Goal: Task Accomplishment & Management: Manage account settings

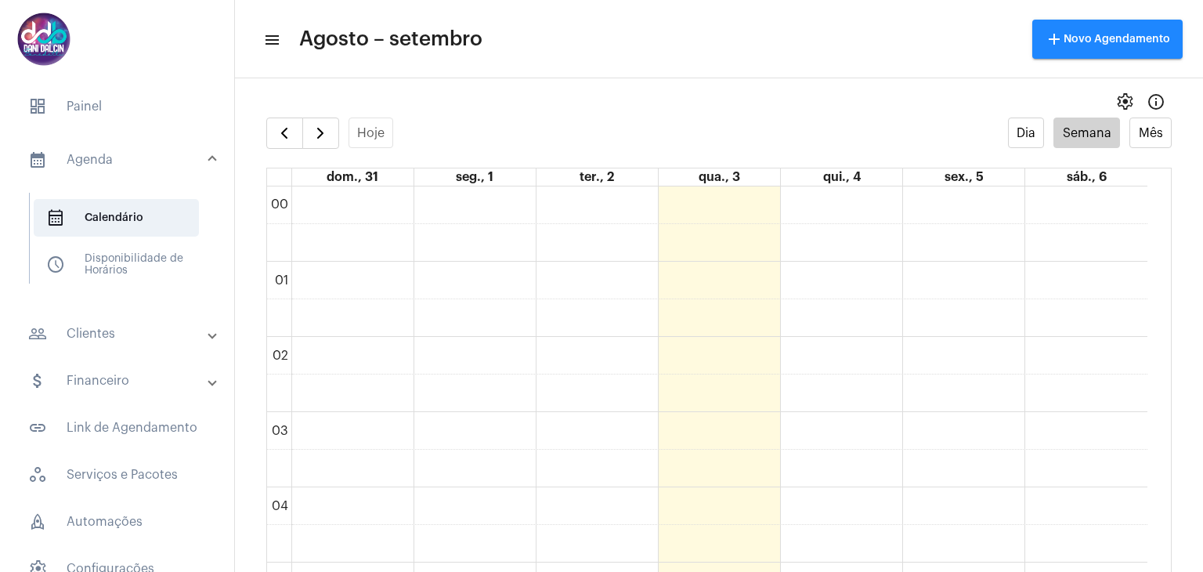
scroll to position [609, 0]
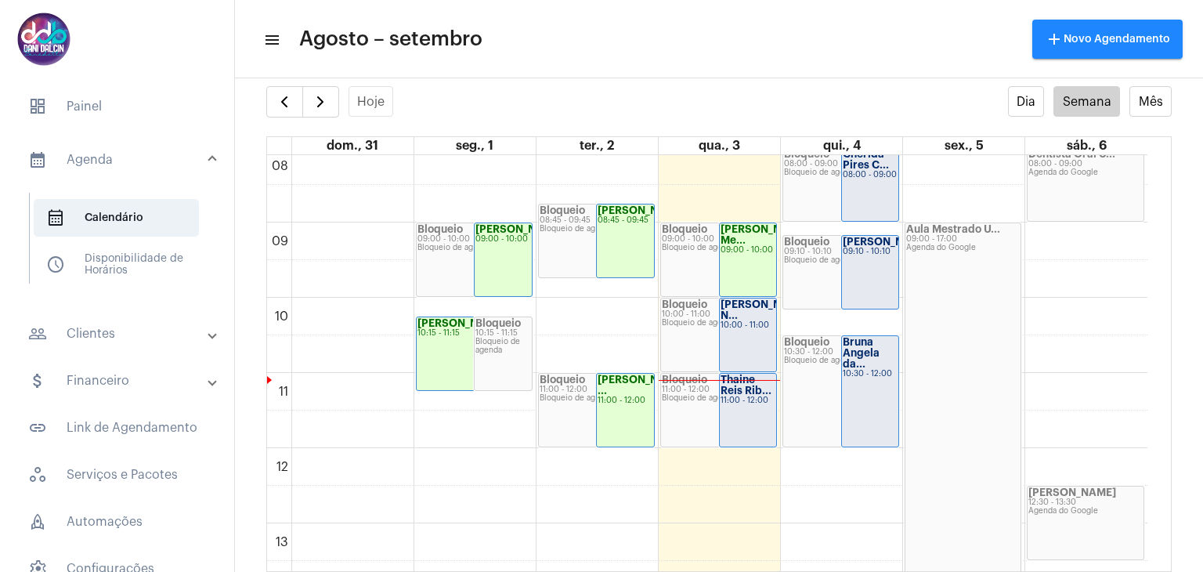
click at [734, 322] on div "10:00 - 11:00" at bounding box center [748, 325] width 56 height 9
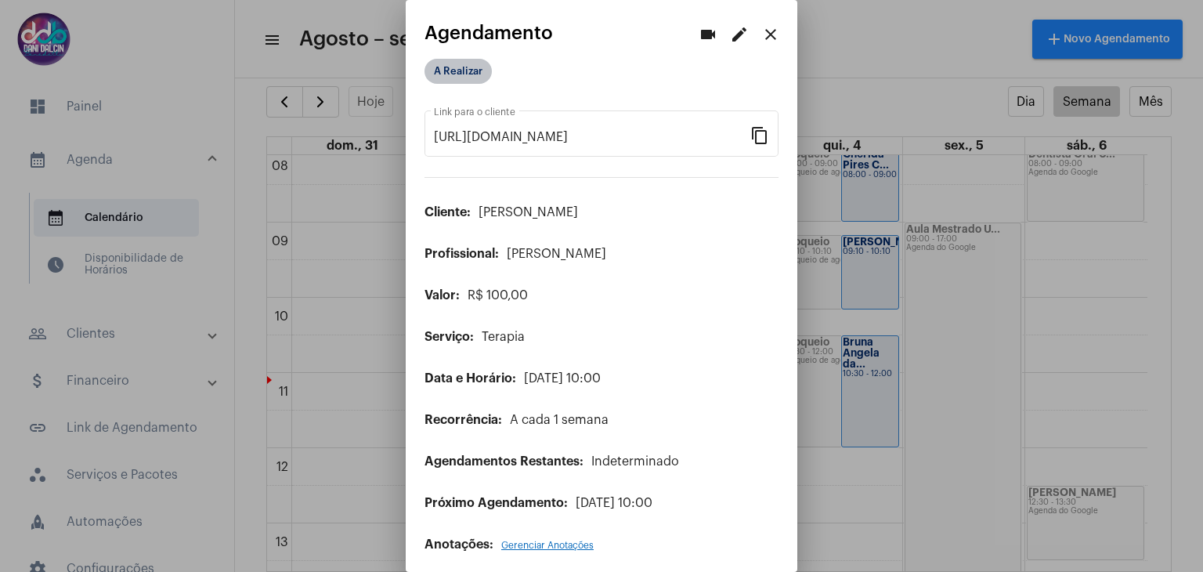
click at [463, 79] on mat-chip "A Realizar" at bounding box center [457, 71] width 67 height 25
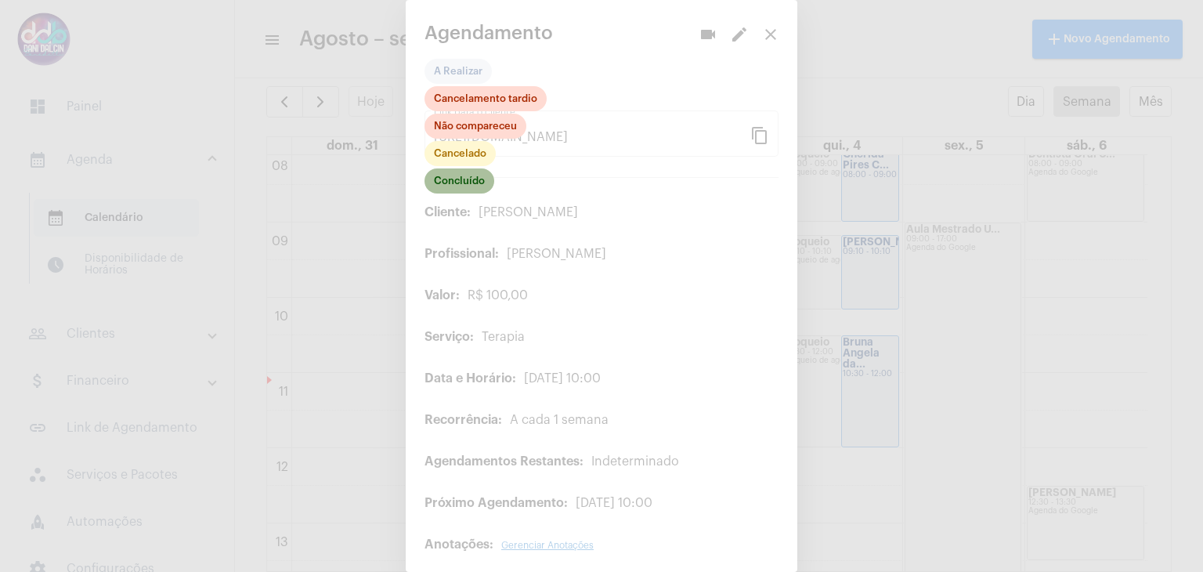
click at [478, 179] on mat-chip "Concluído" at bounding box center [459, 180] width 70 height 25
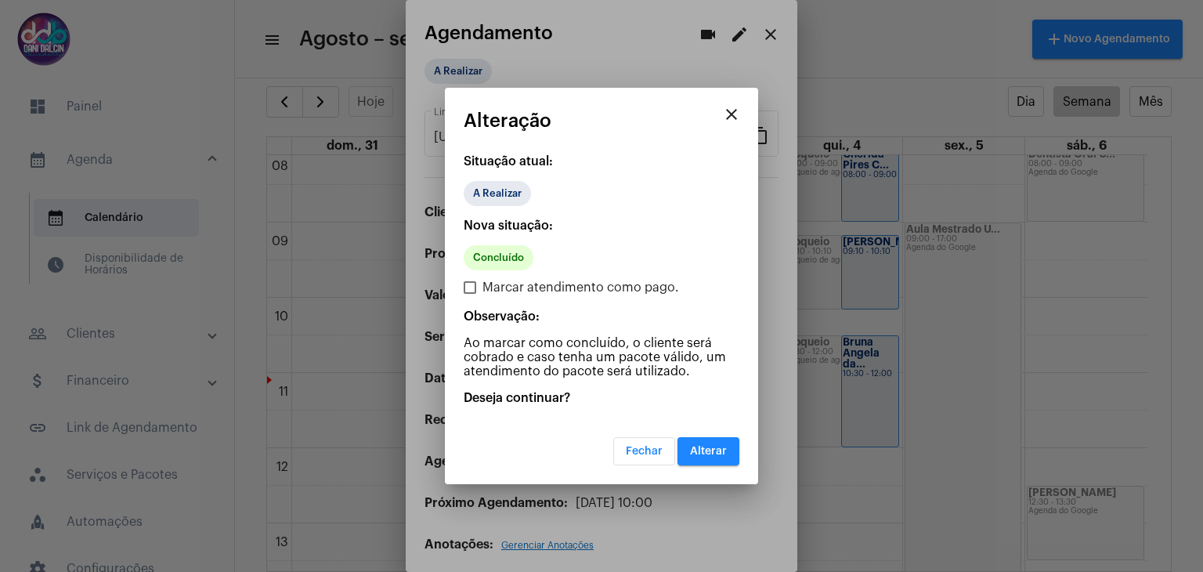
click at [706, 448] on span "Alterar" at bounding box center [708, 450] width 37 height 11
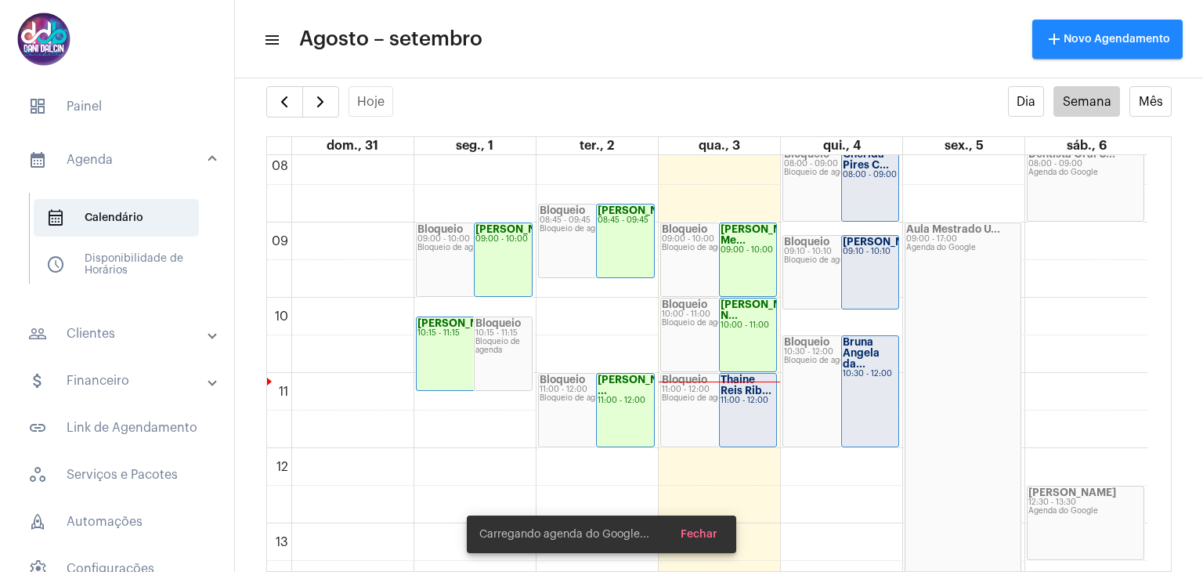
click at [106, 337] on mat-panel-title "people_outline Clientes" at bounding box center [118, 333] width 181 height 19
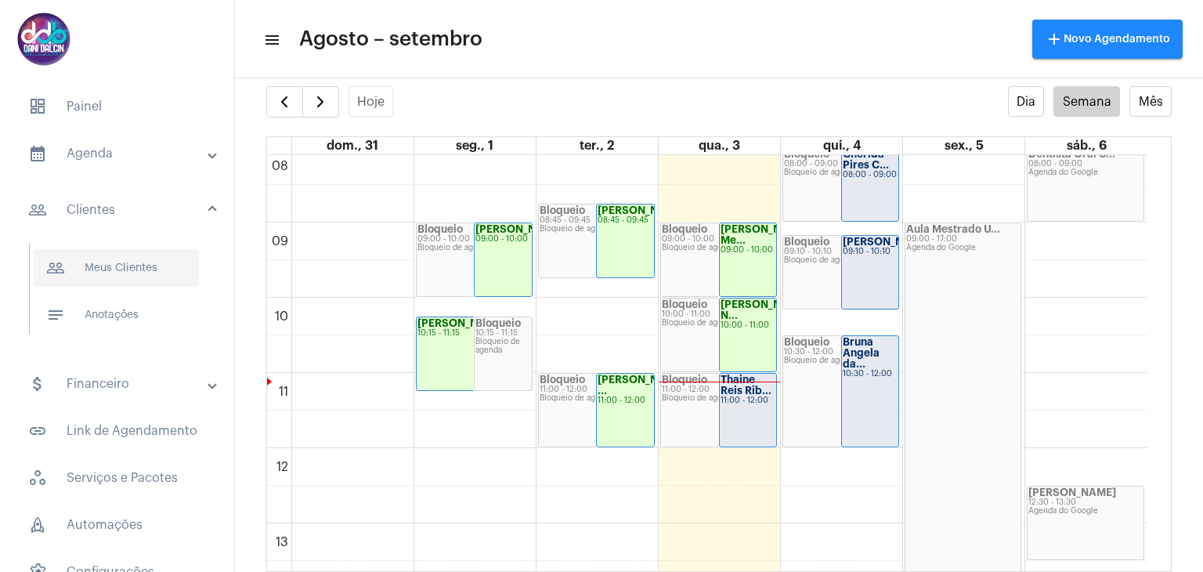
click at [120, 276] on span "people_outline Meus Clientes" at bounding box center [116, 268] width 165 height 38
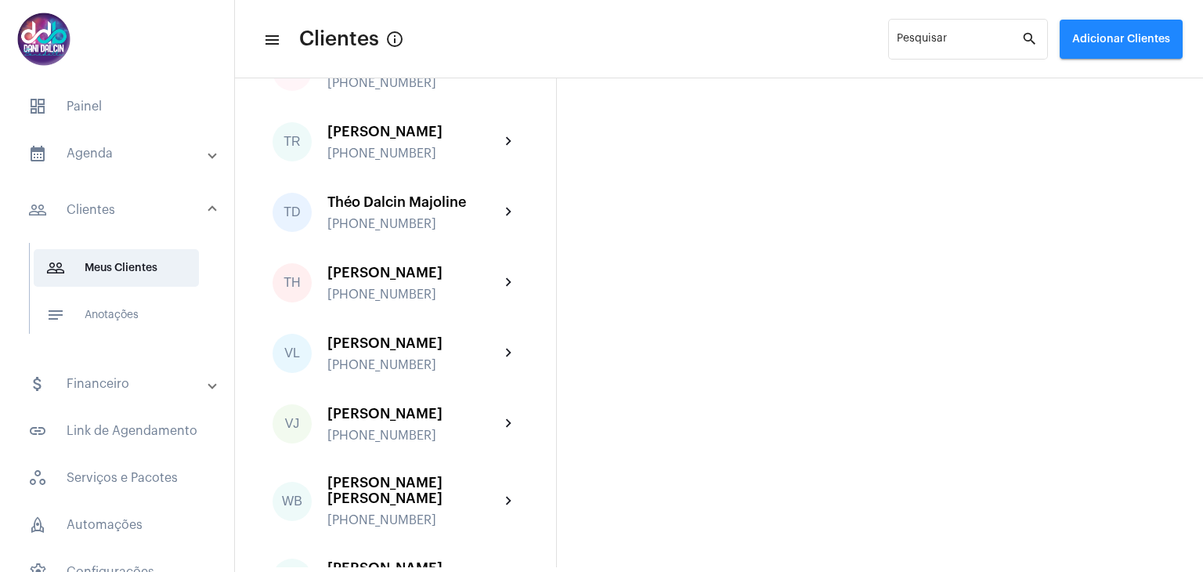
scroll to position [4150, 0]
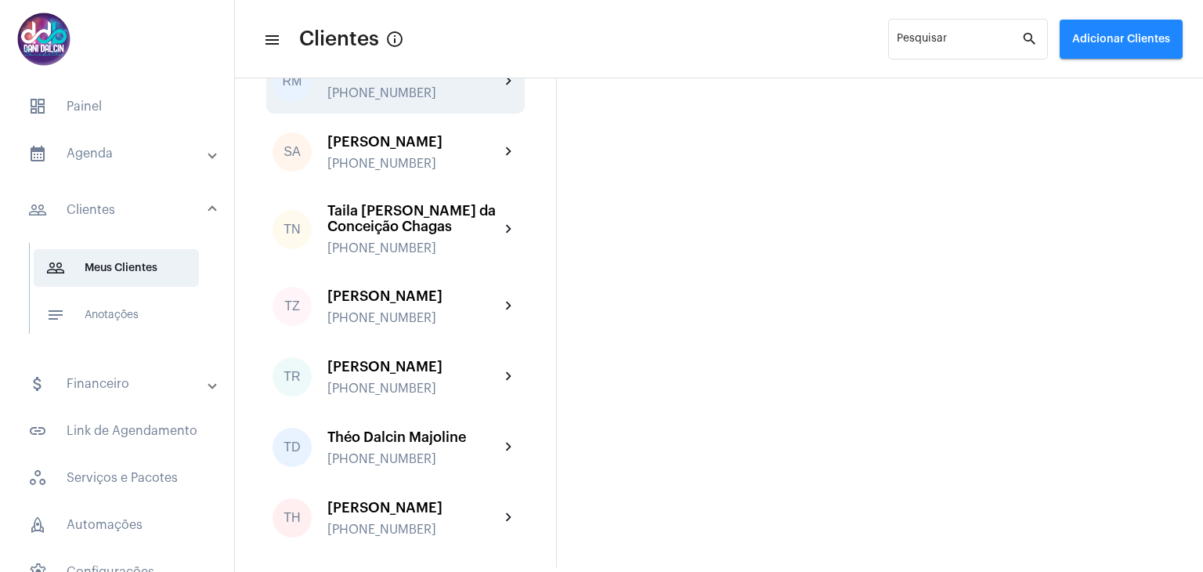
click at [406, 100] on div "[PERSON_NAME] [PHONE_NUMBER]" at bounding box center [413, 81] width 172 height 37
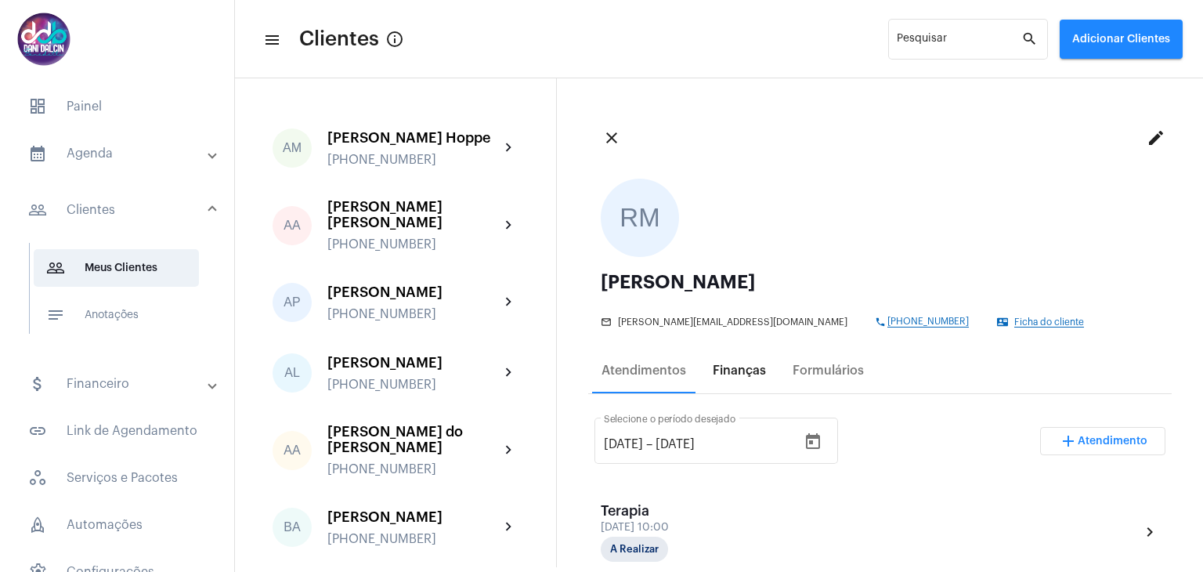
click at [745, 379] on div "Finanças" at bounding box center [739, 371] width 72 height 38
